Goal: Task Accomplishment & Management: Manage account settings

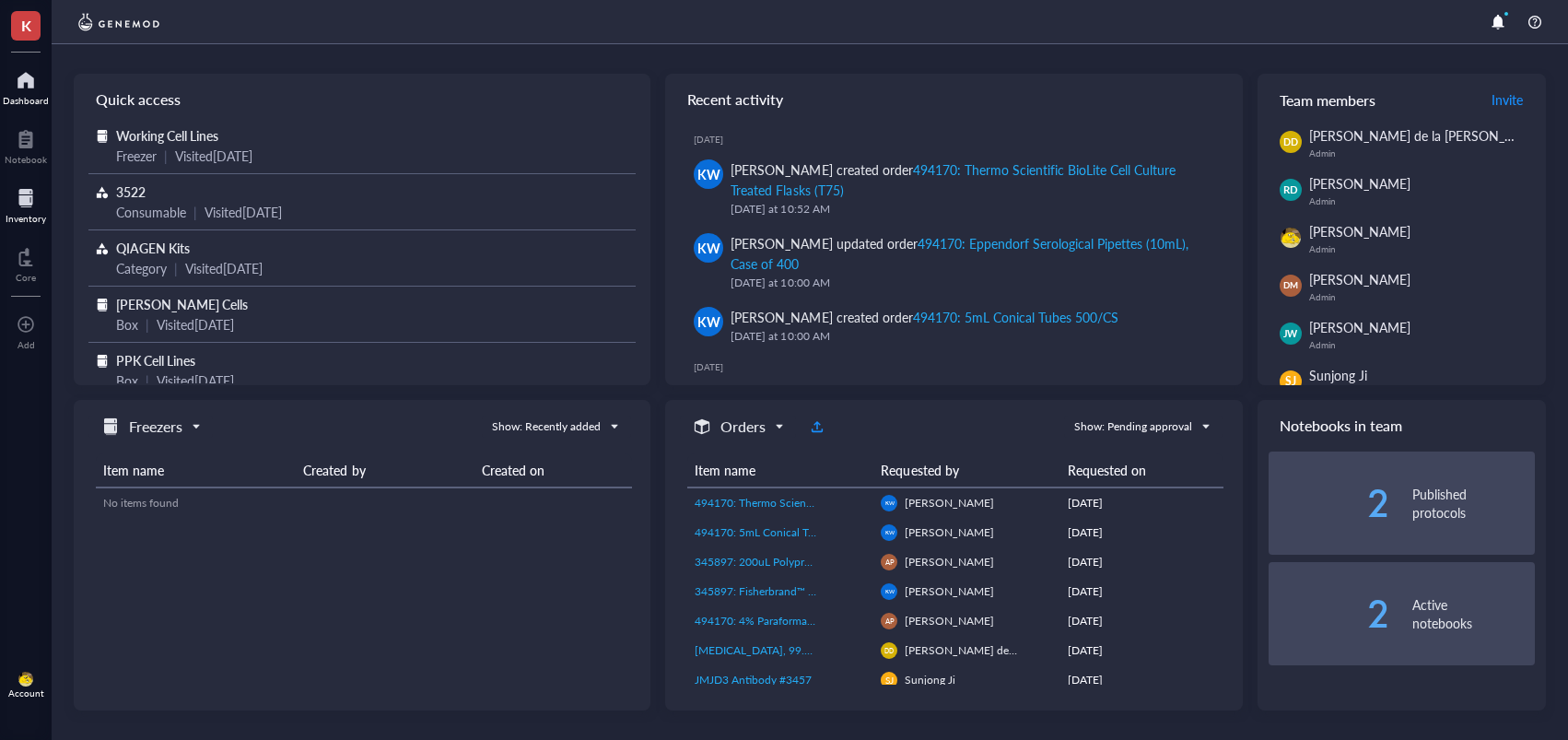
click at [39, 207] on div at bounding box center [26, 198] width 41 height 30
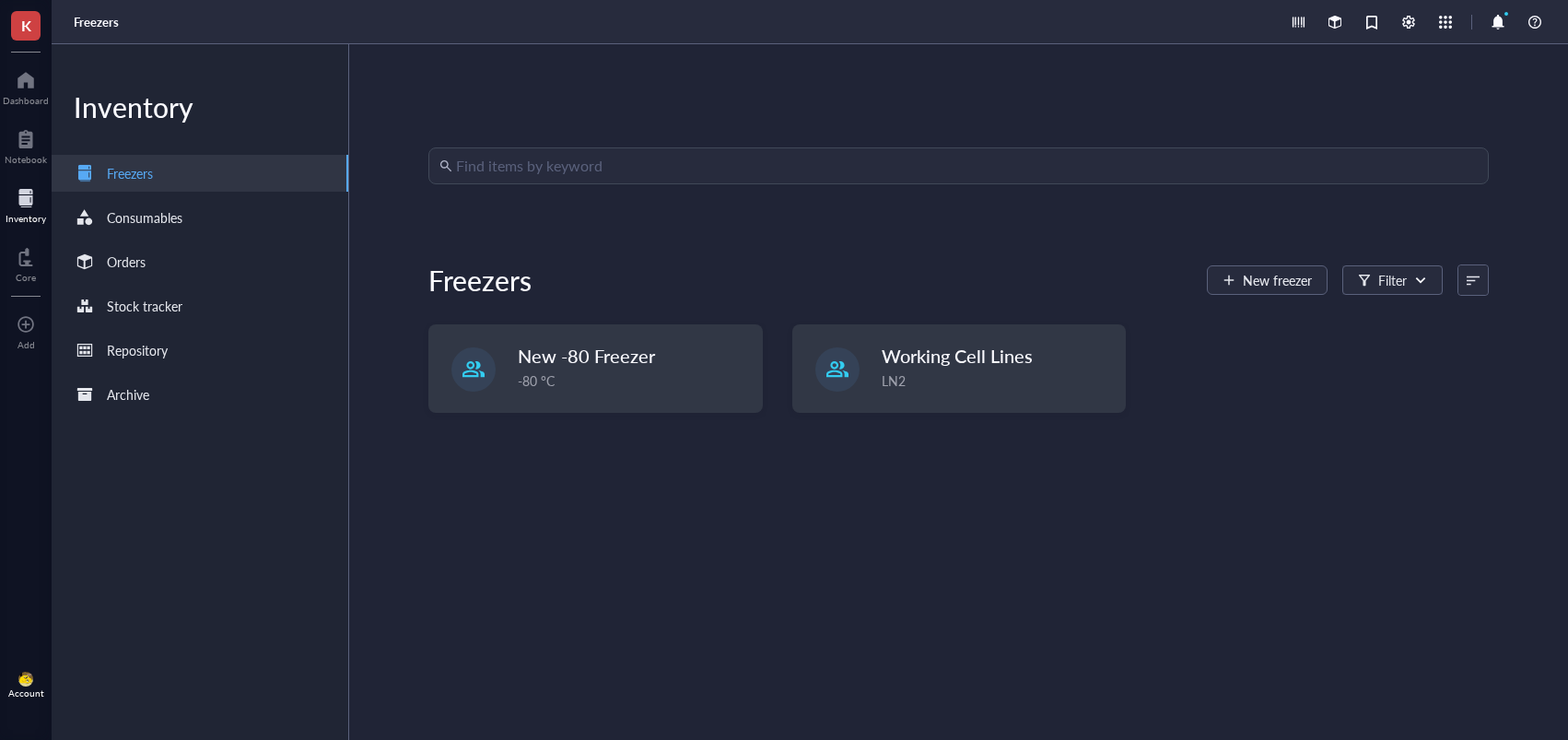
click at [9, 216] on div "Inventory" at bounding box center [26, 218] width 41 height 11
click at [177, 266] on div "Orders" at bounding box center [200, 262] width 296 height 37
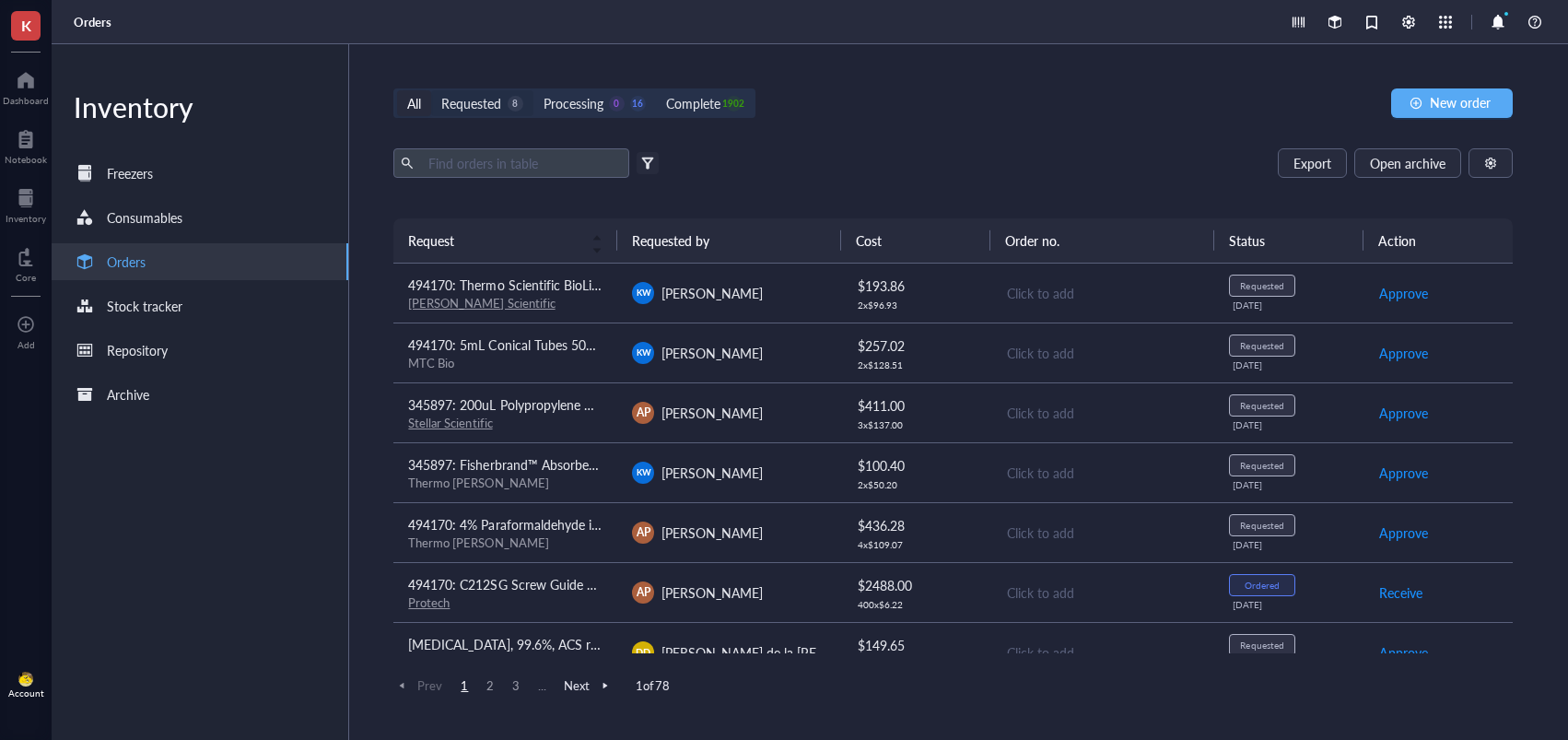
click at [506, 108] on div "Requested 8" at bounding box center [481, 103] width 81 height 20
click at [431, 90] on input "Requested 8" at bounding box center [431, 90] width 0 height 0
